Goal: Task Accomplishment & Management: Manage account settings

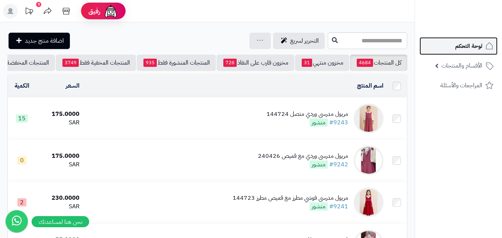
click at [469, 47] on span "لوحة التحكم" at bounding box center [468, 46] width 27 height 10
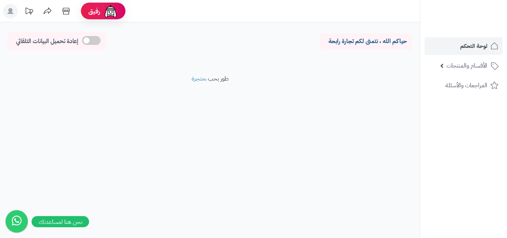
click at [12, 12] on icon at bounding box center [10, 11] width 6 height 6
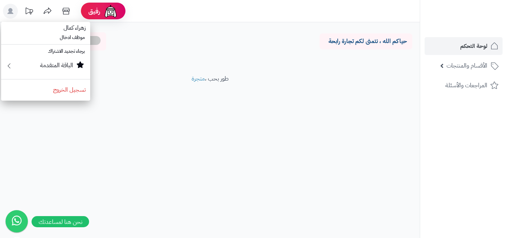
click at [10, 10] on icon at bounding box center [10, 11] width 6 height 6
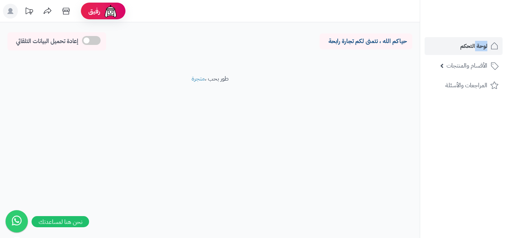
click at [10, 10] on icon at bounding box center [10, 11] width 6 height 6
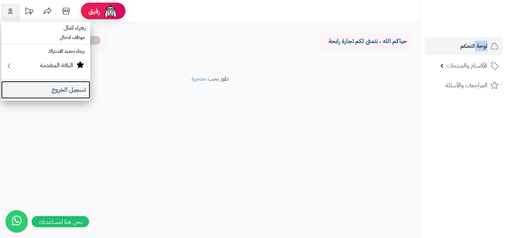
click at [46, 92] on link "تسجيل الخروج" at bounding box center [45, 90] width 89 height 18
click at [46, 92] on footer "طور بحب ، متجرة" at bounding box center [210, 93] width 420 height 37
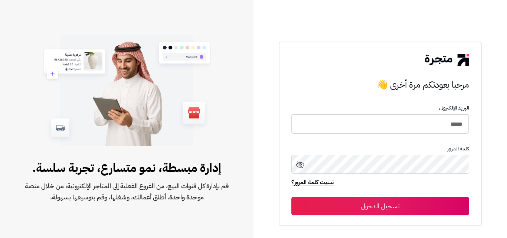
click at [445, 125] on input "*****" at bounding box center [381, 124] width 178 height 20
type input "*****"
click at [292, 197] on button "تسجيل الدخول" at bounding box center [381, 206] width 178 height 19
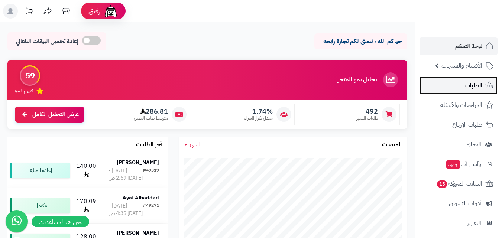
click at [476, 88] on span "الطلبات" at bounding box center [473, 85] width 17 height 10
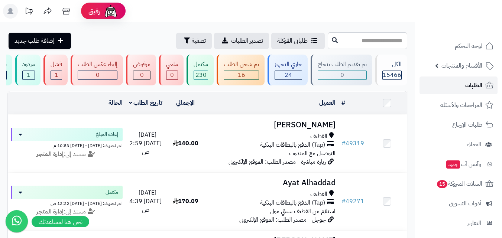
click at [476, 88] on span "الطلبات" at bounding box center [473, 85] width 17 height 10
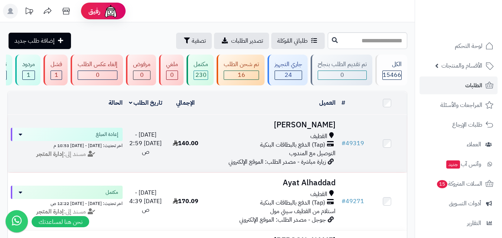
click at [306, 128] on h3 "[PERSON_NAME]" at bounding box center [271, 125] width 127 height 9
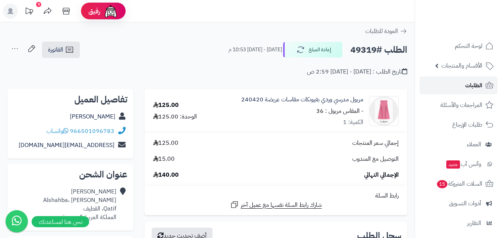
click at [485, 85] on icon at bounding box center [489, 85] width 9 height 9
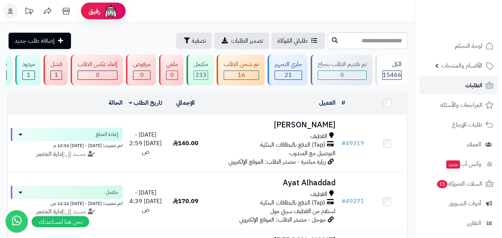
click at [446, 84] on link "الطلبات" at bounding box center [458, 86] width 78 height 18
click at [460, 90] on link "الطلبات" at bounding box center [458, 86] width 78 height 18
click at [467, 65] on span "الأقسام والمنتجات" at bounding box center [461, 66] width 41 height 10
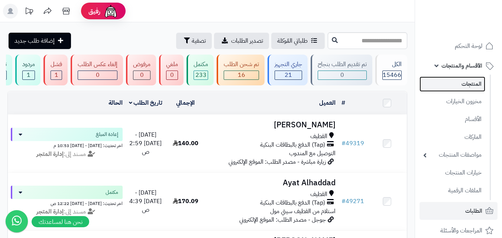
click at [463, 84] on link "المنتجات" at bounding box center [452, 84] width 66 height 15
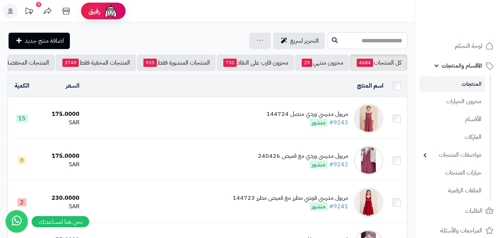
click at [384, 42] on input "text" at bounding box center [368, 40] width 80 height 17
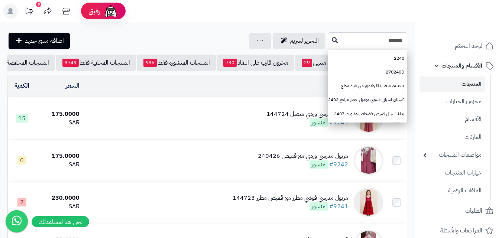
type input "******"
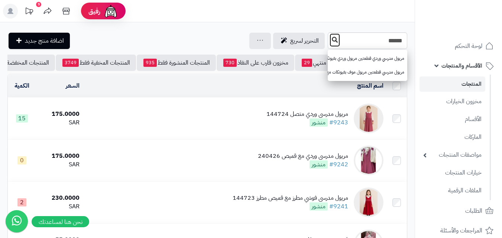
click at [332, 39] on icon at bounding box center [335, 40] width 6 height 6
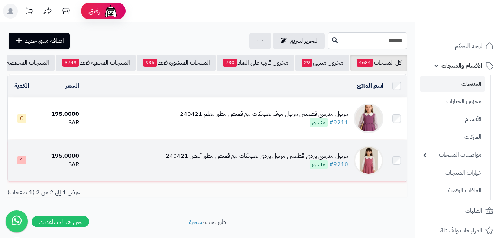
click at [252, 160] on div "مريول مدرسي وردي قطعتين مريول وردي بفيونكات مع قميص مطرز أبيض 240421" at bounding box center [257, 156] width 182 height 9
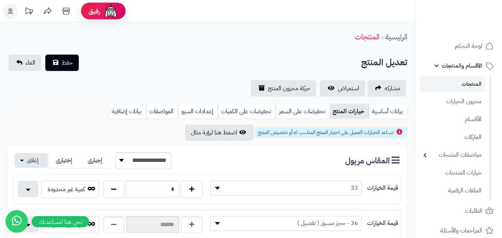
scroll to position [37, 0]
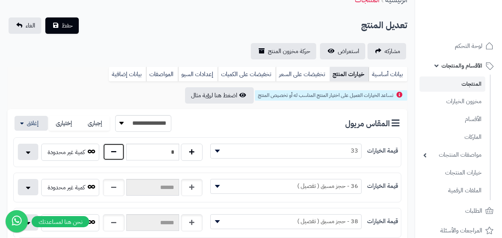
click at [117, 149] on button "button" at bounding box center [114, 151] width 22 height 17
type input "*"
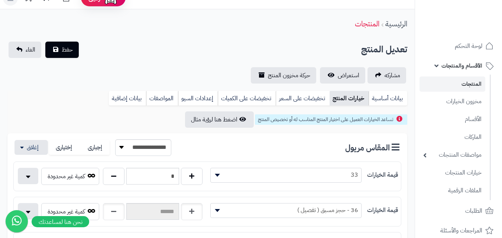
scroll to position [0, 0]
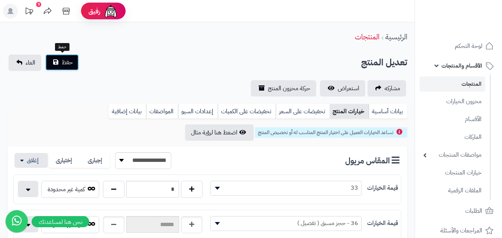
click at [67, 62] on span "حفظ" at bounding box center [67, 62] width 11 height 9
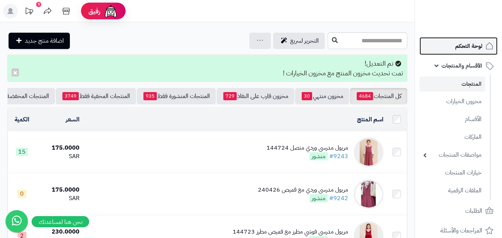
click at [463, 44] on span "لوحة التحكم" at bounding box center [468, 46] width 27 height 10
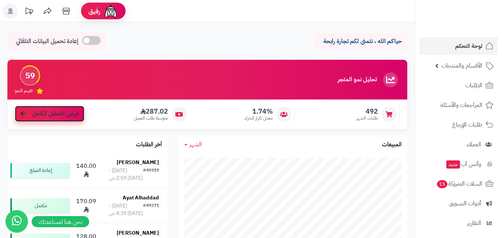
click at [43, 118] on link "عرض التحليل الكامل" at bounding box center [49, 114] width 69 height 16
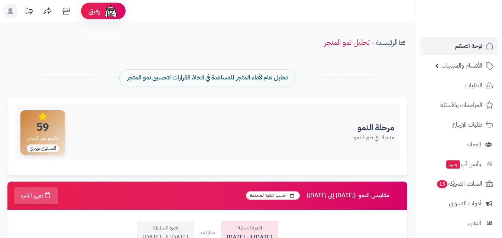
scroll to position [186, 0]
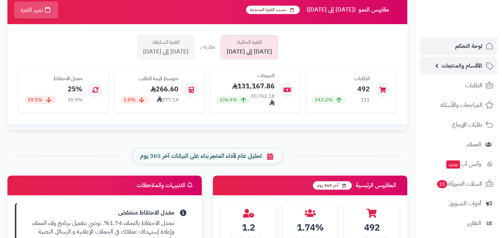
click at [445, 63] on span "الأقسام والمنتجات" at bounding box center [461, 66] width 41 height 10
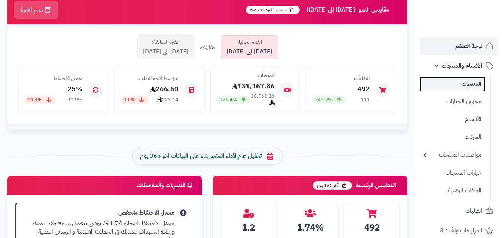
click at [464, 88] on link "المنتجات" at bounding box center [452, 84] width 66 height 15
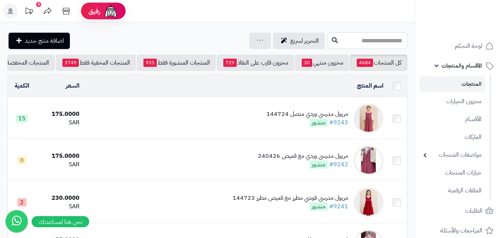
click at [364, 34] on input "text" at bounding box center [368, 40] width 80 height 17
type input "******"
click at [329, 41] on button at bounding box center [334, 40] width 11 height 14
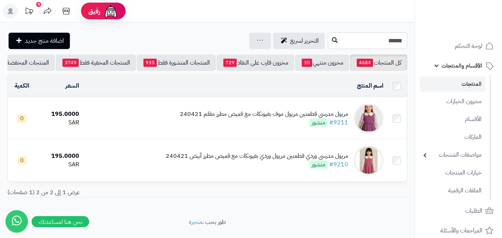
click at [328, 41] on input "******" at bounding box center [368, 40] width 80 height 17
type input "******"
click at [329, 43] on button at bounding box center [334, 40] width 11 height 14
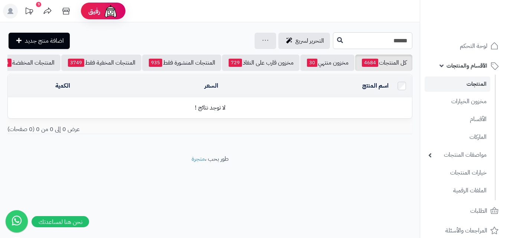
click at [361, 36] on input "******" at bounding box center [373, 40] width 80 height 17
type input "******"
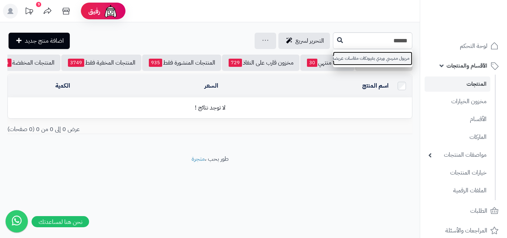
click at [370, 57] on link "مريول مدرسي وردي بفيونكات مقاسات عريضة 240420" at bounding box center [373, 59] width 80 height 14
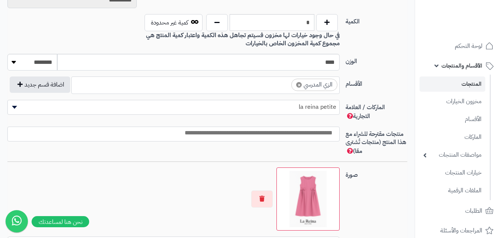
scroll to position [409, 0]
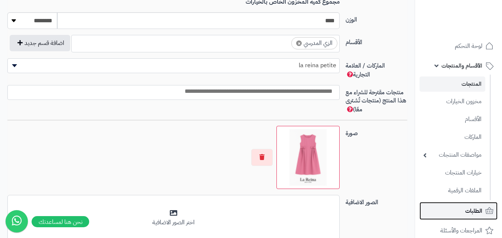
click at [487, 215] on icon at bounding box center [489, 211] width 9 height 9
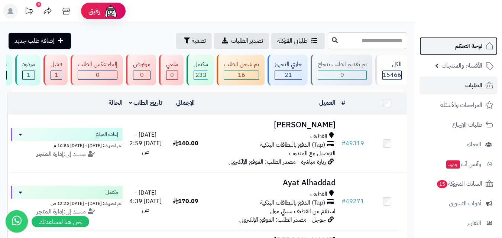
click at [467, 49] on span "لوحة التحكم" at bounding box center [468, 46] width 27 height 10
click at [467, 40] on link "لوحة التحكم" at bounding box center [458, 46] width 78 height 18
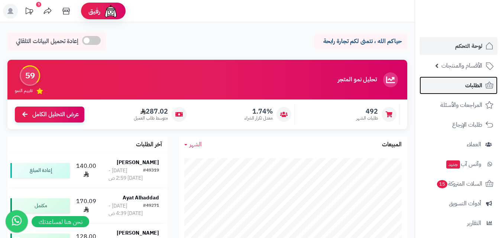
click at [473, 90] on span "الطلبات" at bounding box center [473, 85] width 17 height 10
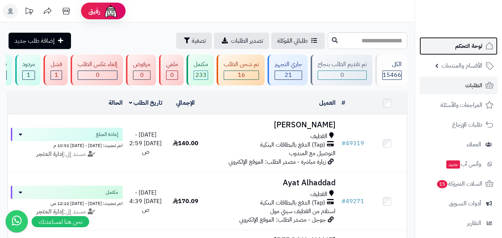
click at [468, 50] on span "لوحة التحكم" at bounding box center [468, 46] width 27 height 10
click at [476, 51] on link "لوحة التحكم" at bounding box center [458, 46] width 78 height 18
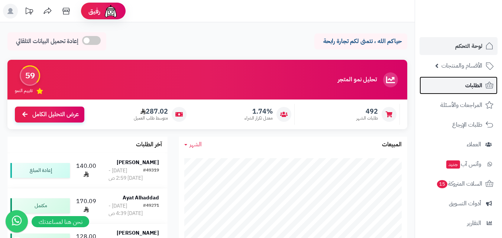
click at [473, 85] on span "الطلبات" at bounding box center [473, 85] width 17 height 10
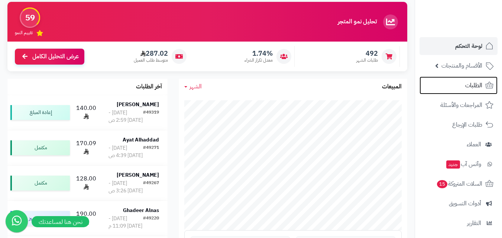
scroll to position [149, 0]
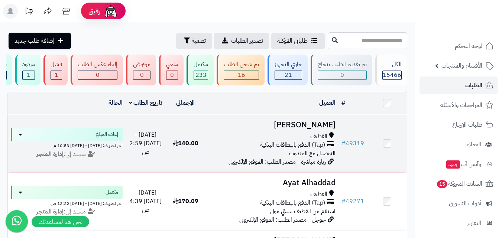
scroll to position [37, 0]
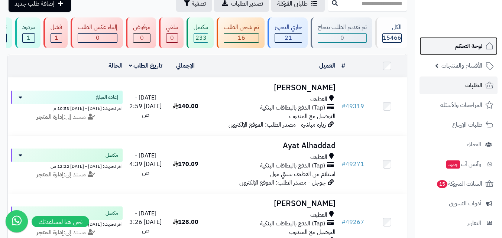
click at [462, 48] on span "لوحة التحكم" at bounding box center [468, 46] width 27 height 10
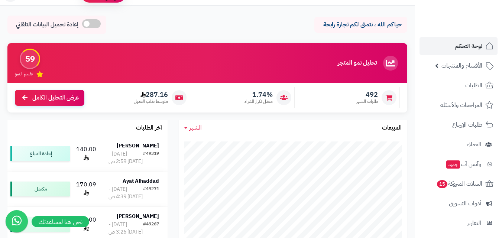
scroll to position [149, 0]
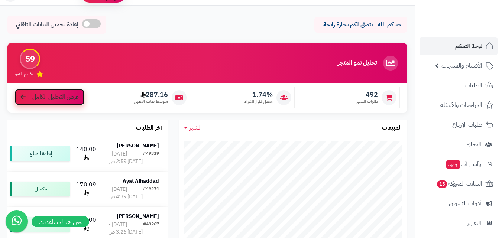
click at [42, 99] on span "عرض التحليل الكامل" at bounding box center [55, 97] width 46 height 9
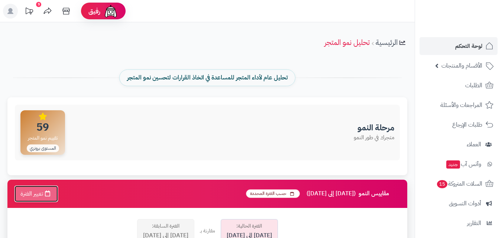
click at [28, 195] on button "تغيير الفترة" at bounding box center [36, 193] width 44 height 17
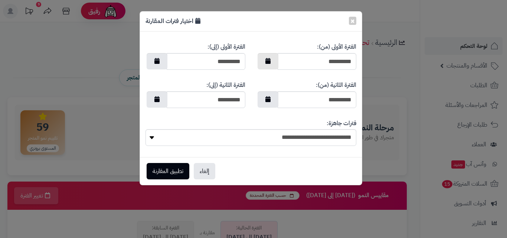
click at [269, 61] on icon "button" at bounding box center [268, 61] width 5 height 6
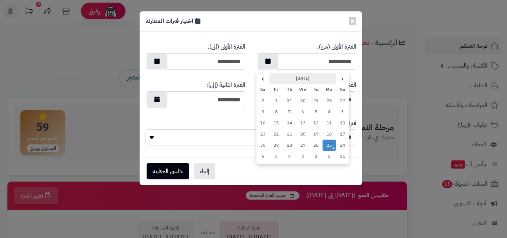
click at [296, 77] on th "[DATE]" at bounding box center [303, 78] width 67 height 11
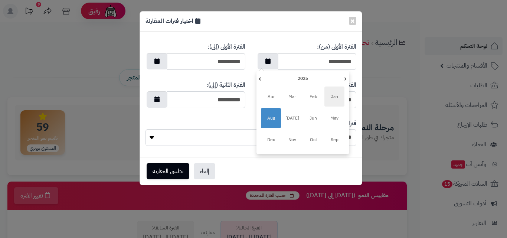
click at [333, 93] on span "Jan" at bounding box center [335, 97] width 20 height 20
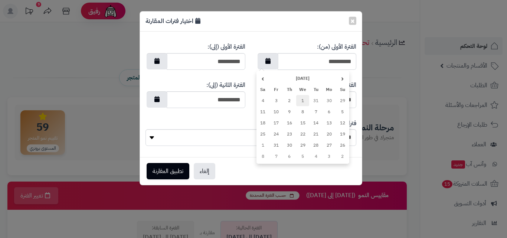
click at [302, 100] on td "1" at bounding box center [302, 100] width 13 height 11
type input "**********"
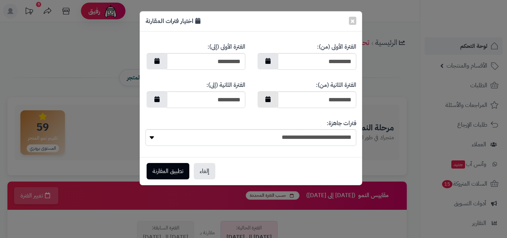
click at [269, 101] on icon "button" at bounding box center [268, 99] width 5 height 6
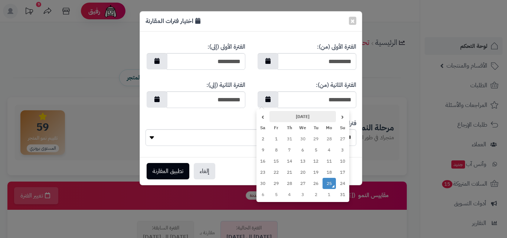
click at [302, 115] on th "[DATE]" at bounding box center [303, 116] width 67 height 11
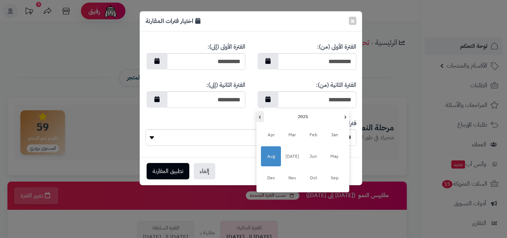
click at [262, 116] on th "›" at bounding box center [260, 116] width 7 height 11
click at [343, 116] on th "‹" at bounding box center [345, 116] width 7 height 11
click at [272, 135] on span "Apr" at bounding box center [271, 135] width 20 height 20
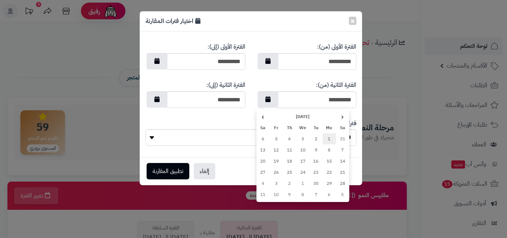
click at [329, 137] on td "1" at bounding box center [329, 138] width 13 height 11
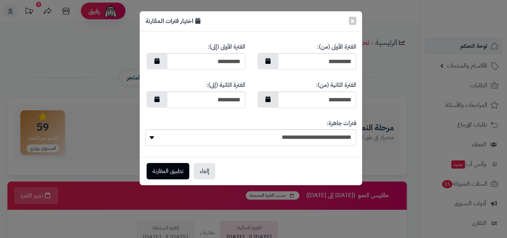
click at [271, 103] on button "button" at bounding box center [268, 99] width 21 height 16
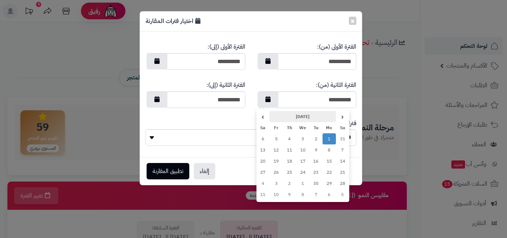
click at [311, 118] on th "[DATE]" at bounding box center [303, 116] width 67 height 11
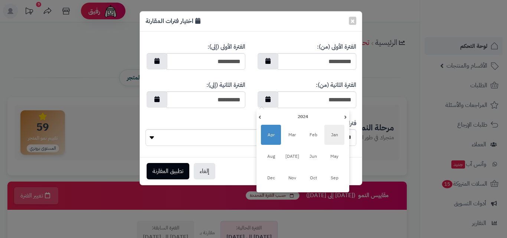
click at [329, 134] on span "Jan" at bounding box center [335, 135] width 20 height 20
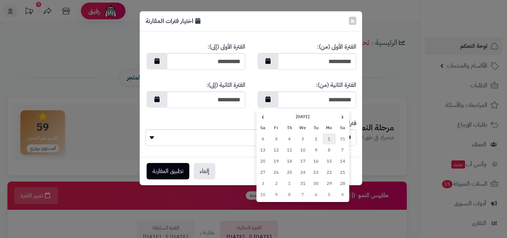
click at [331, 137] on td "1" at bounding box center [329, 138] width 13 height 11
type input "**********"
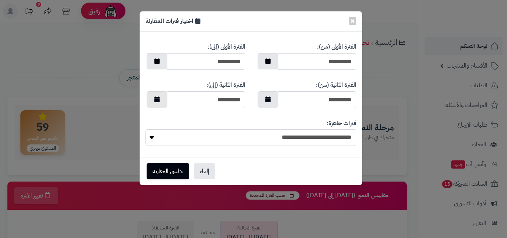
click at [154, 96] on button "button" at bounding box center [157, 99] width 21 height 16
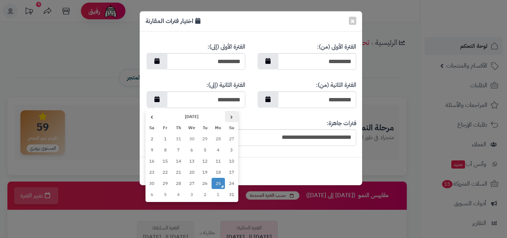
click at [231, 115] on th "‹" at bounding box center [231, 116] width 13 height 11
click at [185, 117] on th "[DATE]" at bounding box center [192, 116] width 67 height 11
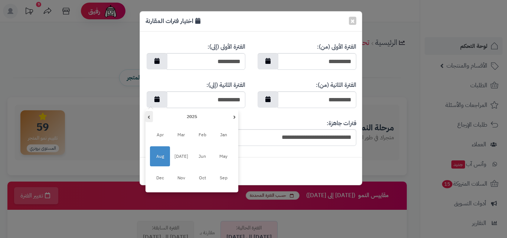
click at [152, 114] on th "›" at bounding box center [149, 116] width 7 height 11
click at [232, 117] on th "‹" at bounding box center [234, 116] width 7 height 11
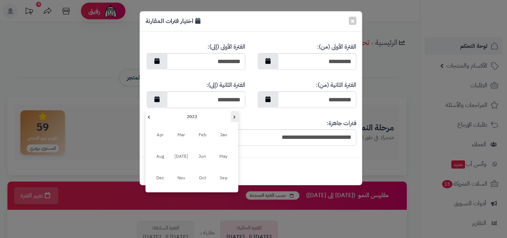
click at [232, 117] on th "‹" at bounding box center [234, 116] width 7 height 11
click at [152, 115] on th "›" at bounding box center [149, 116] width 7 height 11
click at [163, 154] on span "Aug" at bounding box center [160, 156] width 20 height 20
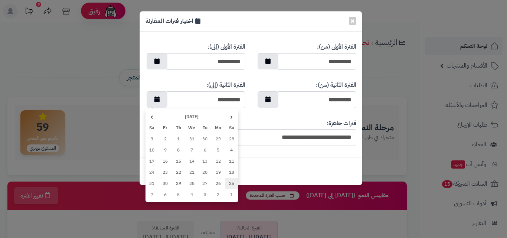
click at [226, 181] on td "25" at bounding box center [231, 183] width 13 height 11
type input "**********"
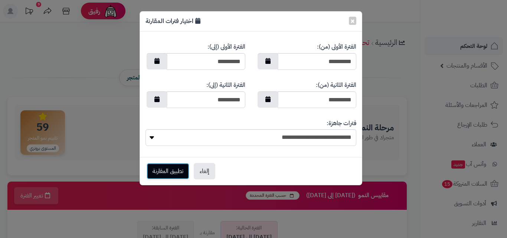
click at [161, 172] on button "تطبيق المقارنة" at bounding box center [168, 171] width 43 height 16
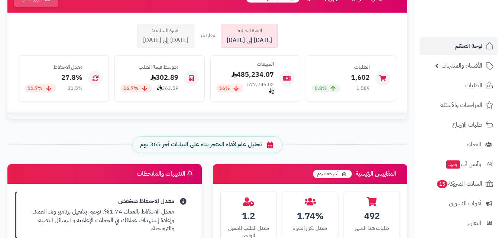
scroll to position [186, 0]
